Goal: Understand process/instructions

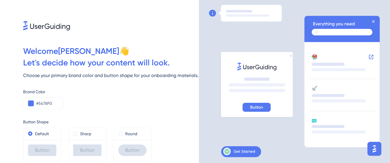
scroll to position [19, 0]
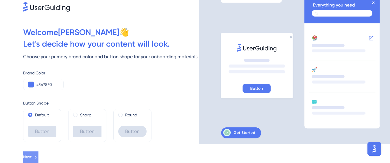
click at [38, 155] on icon at bounding box center [35, 156] width 5 height 5
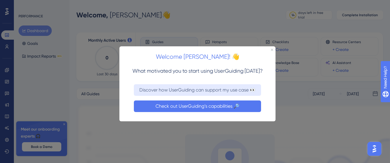
click at [220, 107] on button "Check out UserGuiding’s capabilities 🔎" at bounding box center [197, 106] width 127 height 12
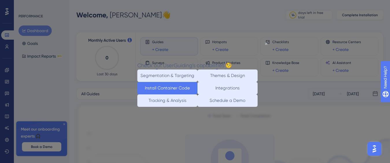
click at [160, 92] on button "Install Container Code" at bounding box center [167, 88] width 60 height 12
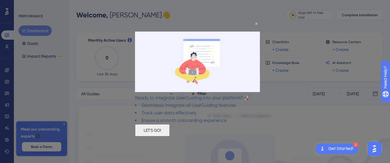
click at [170, 135] on button "LET'S GO!" at bounding box center [152, 130] width 35 height 12
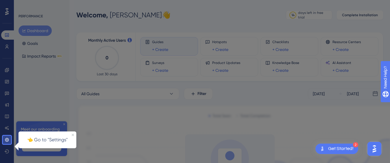
click at [38, 31] on div at bounding box center [203, 122] width 384 height 244
click at [47, 147] on div "👈 Go to "Settings"" at bounding box center [47, 139] width 58 height 17
click at [203, 92] on div at bounding box center [203, 122] width 384 height 244
click at [41, 139] on p "👈 Go to "Settings"" at bounding box center [47, 140] width 51 height 8
click at [110, 39] on div at bounding box center [203, 122] width 384 height 244
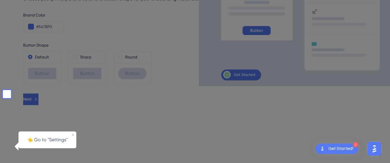
scroll to position [82, 0]
